Goal: Transaction & Acquisition: Purchase product/service

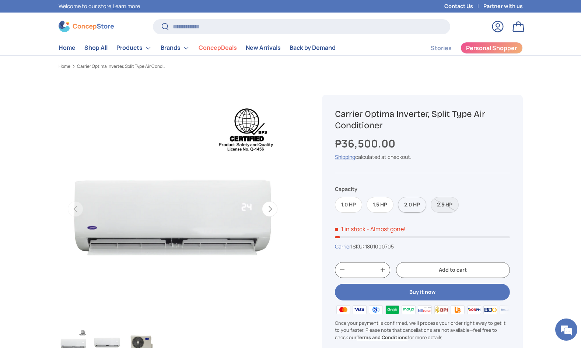
click at [409, 203] on label "2.0 HP" at bounding box center [412, 205] width 28 height 16
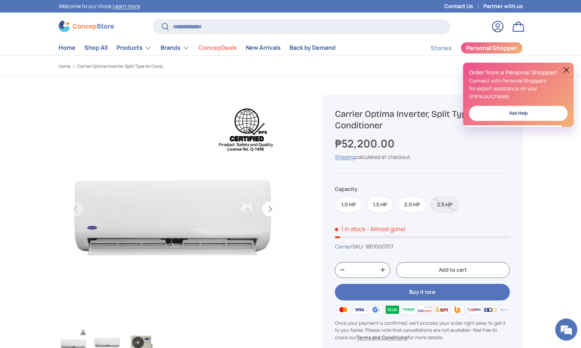
click at [444, 207] on label "2.5 HP" at bounding box center [445, 205] width 28 height 16
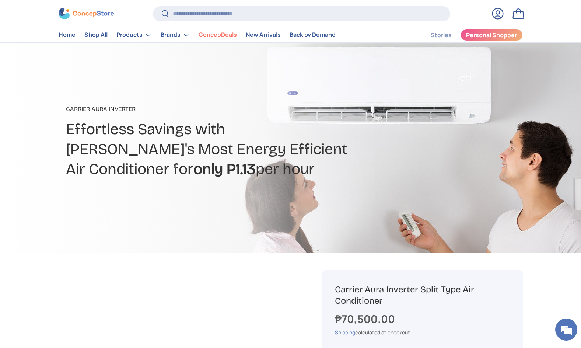
scroll to position [147, 0]
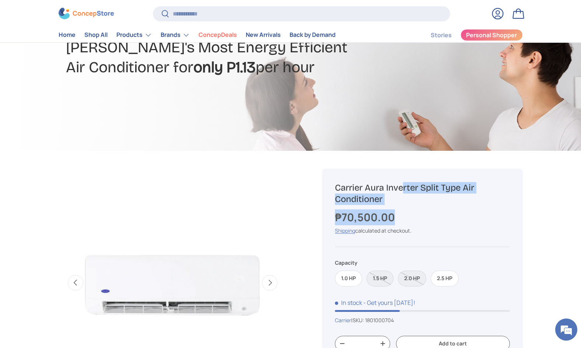
drag, startPoint x: 399, startPoint y: 218, endPoint x: 314, endPoint y: 190, distance: 88.9
click at [269, 288] on button "Next" at bounding box center [269, 282] width 15 height 15
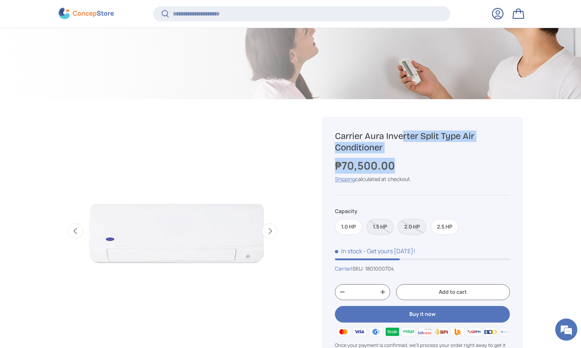
scroll to position [0, 464]
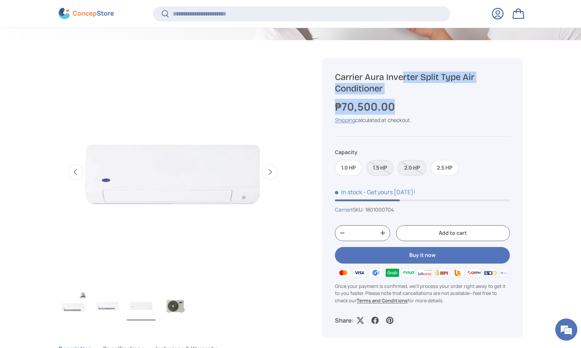
click at [266, 175] on button "Next" at bounding box center [269, 171] width 15 height 15
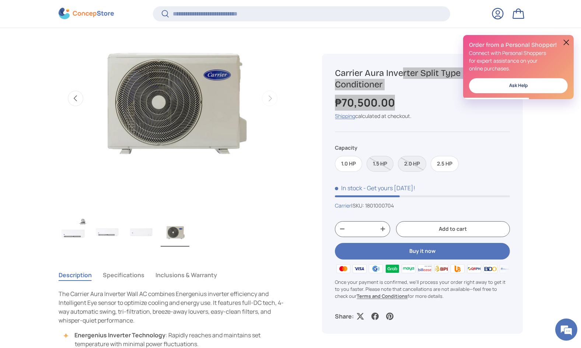
scroll to position [0, 0]
